Goal: Task Accomplishment & Management: Use online tool/utility

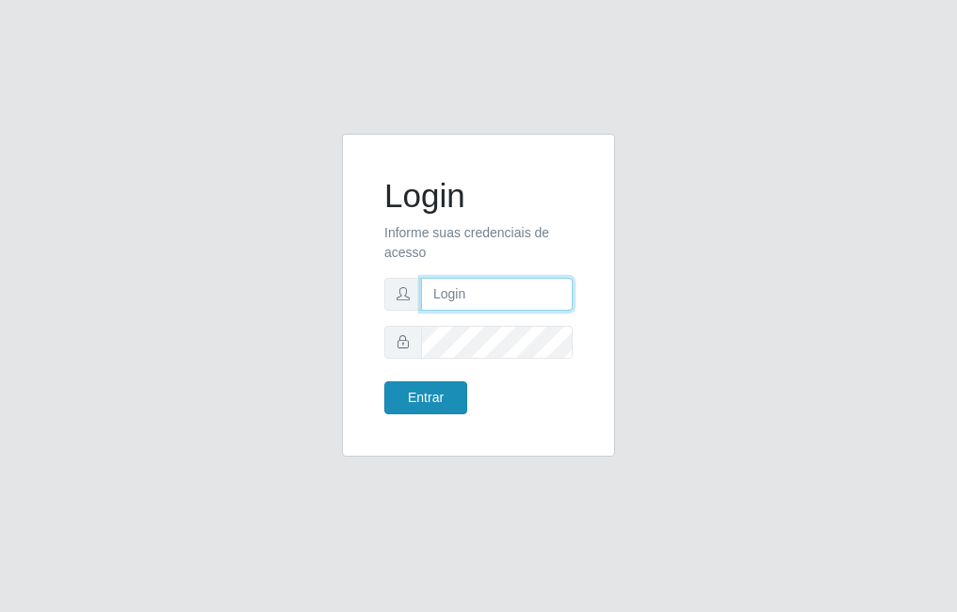
type input "raiane@B7"
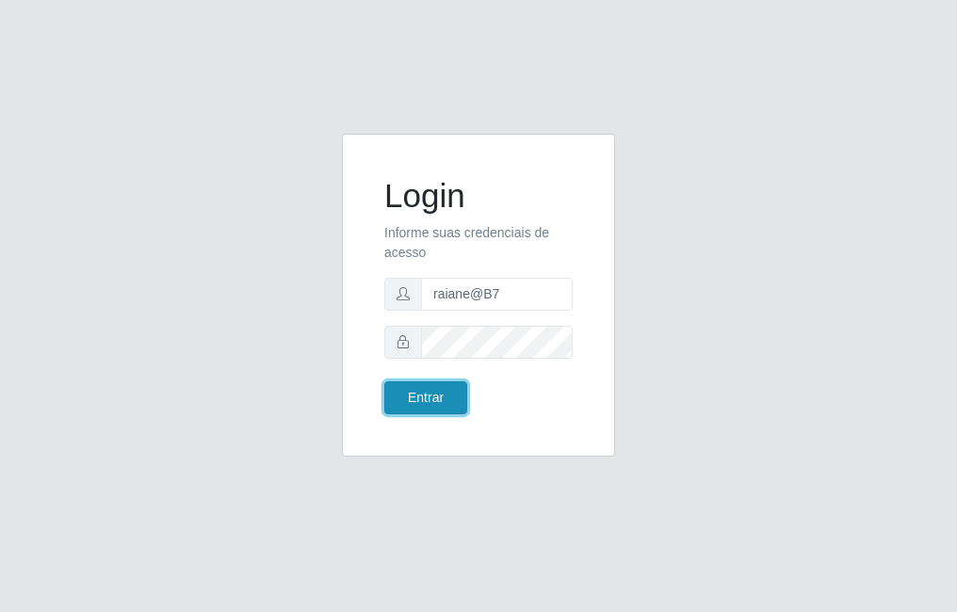
click at [419, 399] on button "Entrar" at bounding box center [425, 398] width 83 height 33
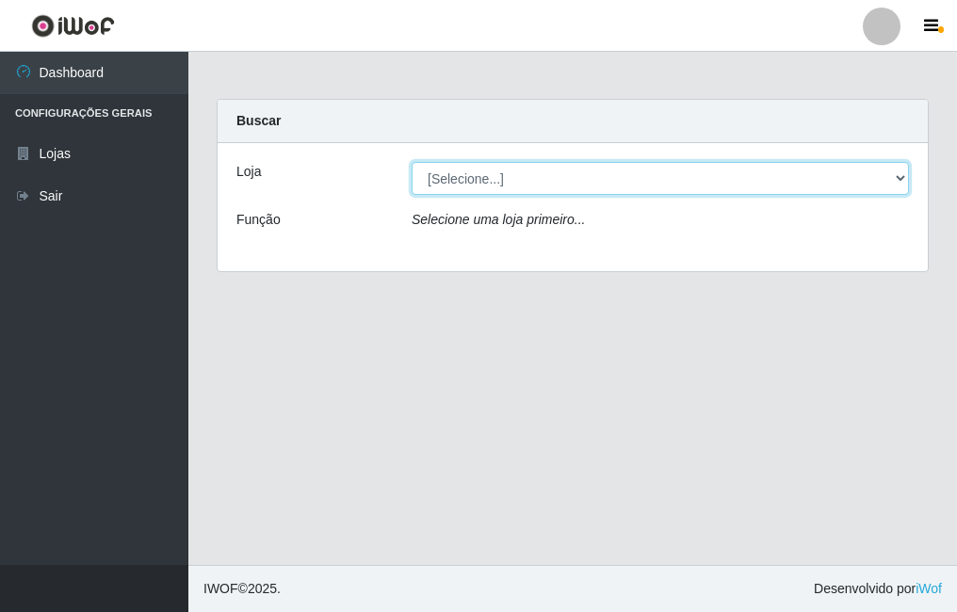
click at [579, 177] on select "[Selecione...] Bemais Supermercados - B7 Oitizeiro" at bounding box center [660, 178] width 497 height 33
select select "411"
click at [412, 162] on select "[Selecione...] Bemais Supermercados - B7 Oitizeiro" at bounding box center [660, 178] width 497 height 33
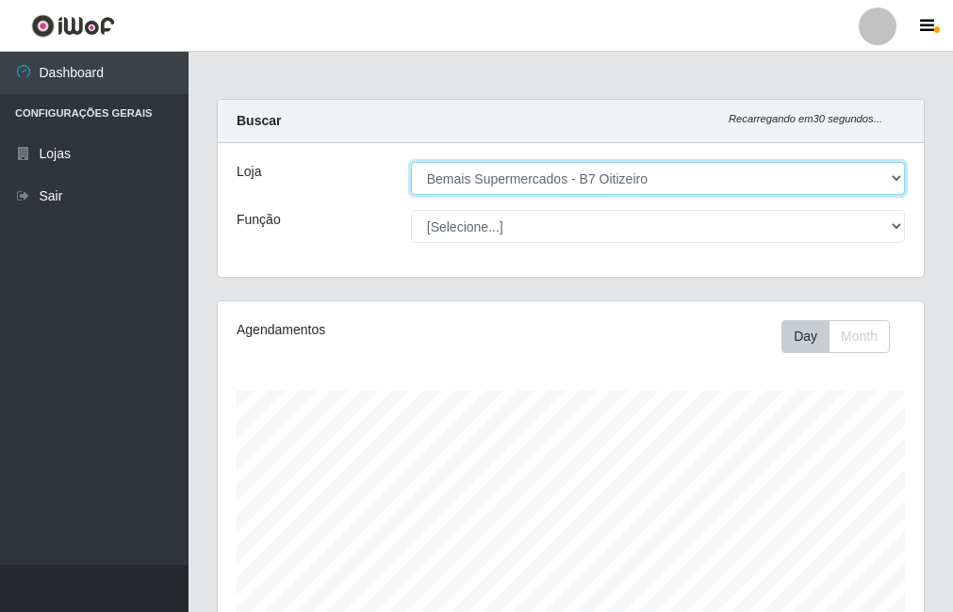
scroll to position [391, 706]
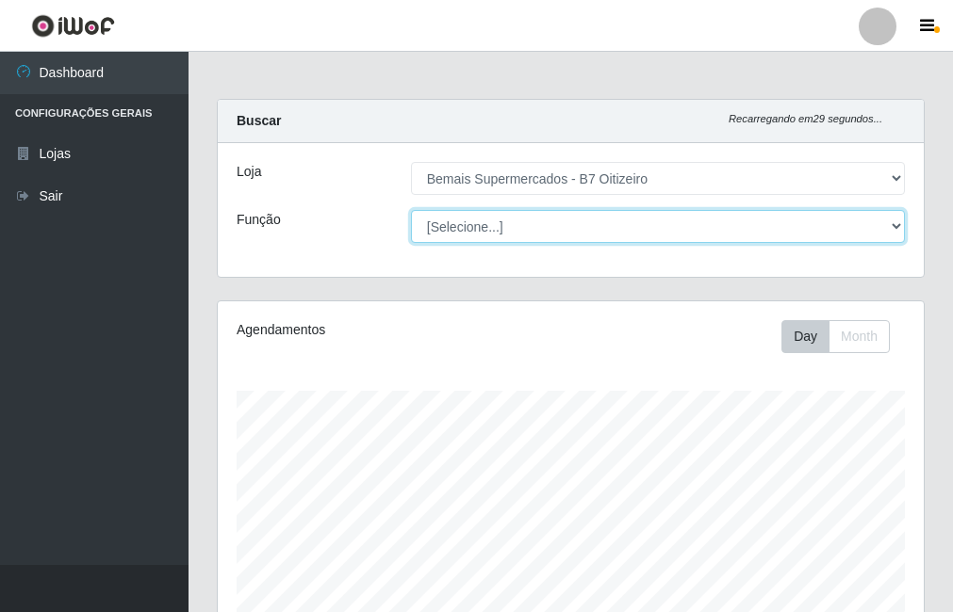
click at [574, 232] on select "[Selecione...] ASG ASG + ASG ++ Auxiliar de Estacionamento Auxiliar de Estacion…" at bounding box center [658, 226] width 494 height 33
select select "72"
click at [411, 210] on select "[Selecione...] ASG ASG + ASG ++ Auxiliar de Estacionamento Auxiliar de Estacion…" at bounding box center [658, 226] width 494 height 33
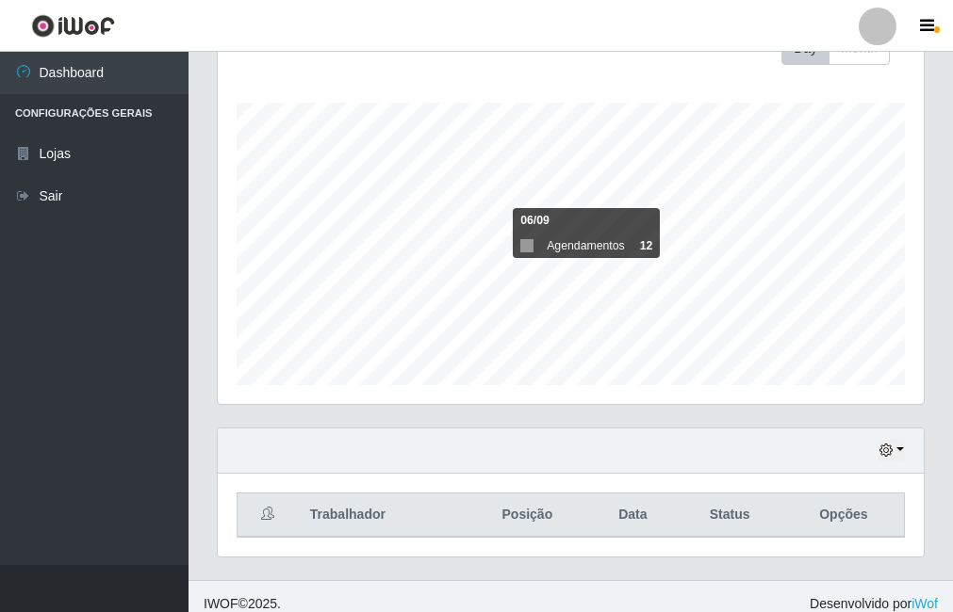
scroll to position [303, 0]
